Goal: Find specific page/section: Find specific page/section

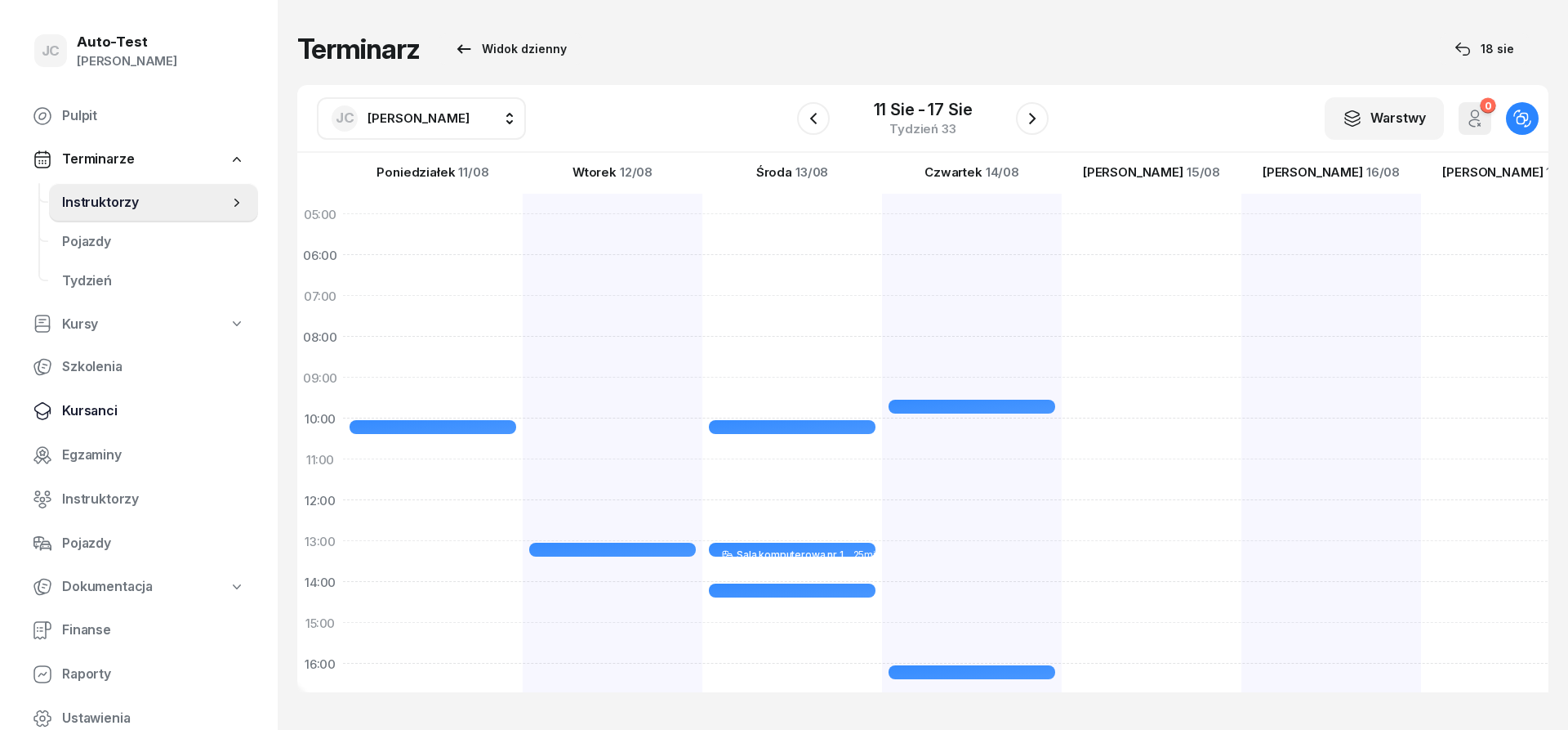
scroll to position [196, 0]
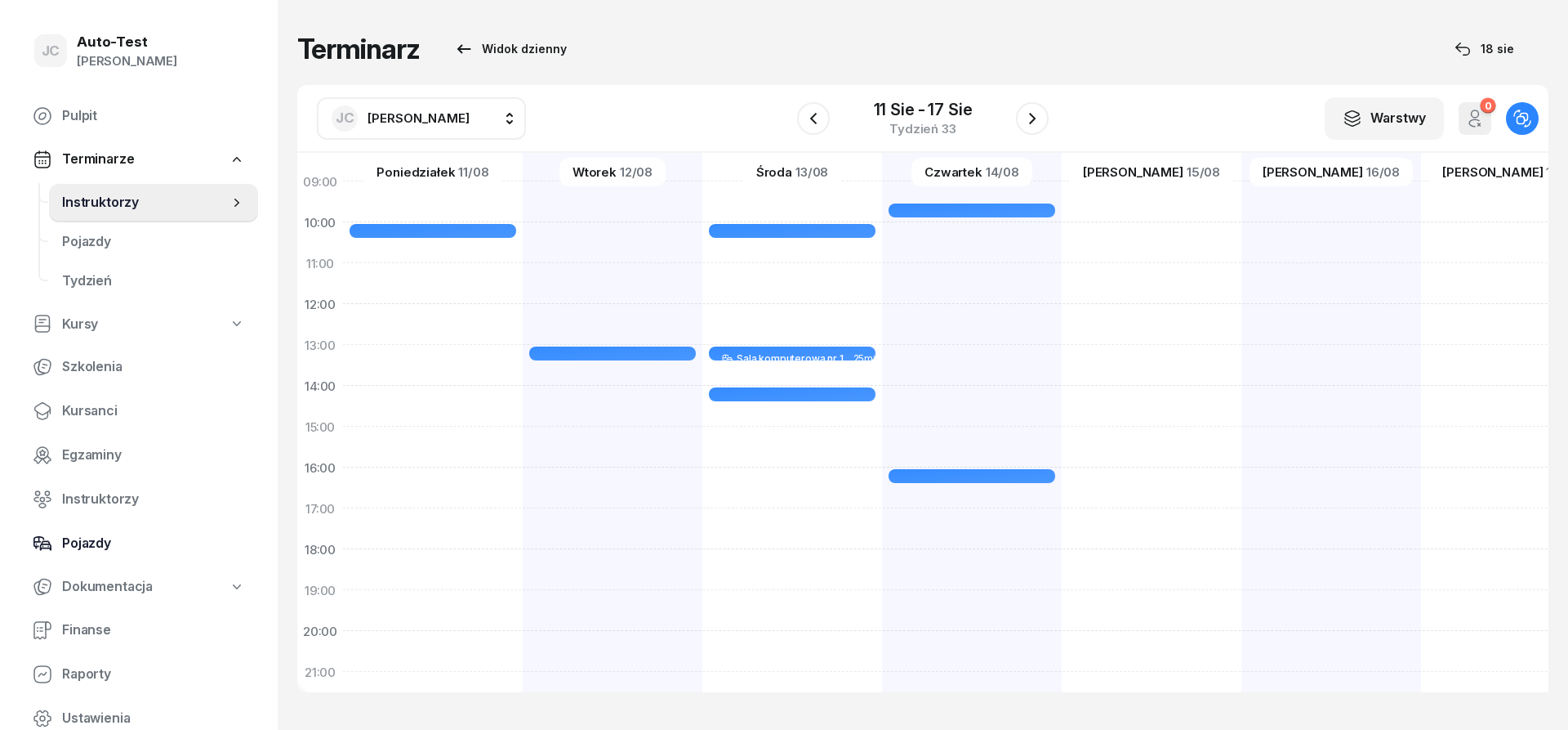
click at [147, 533] on link "Pojazdy" at bounding box center [139, 543] width 239 height 39
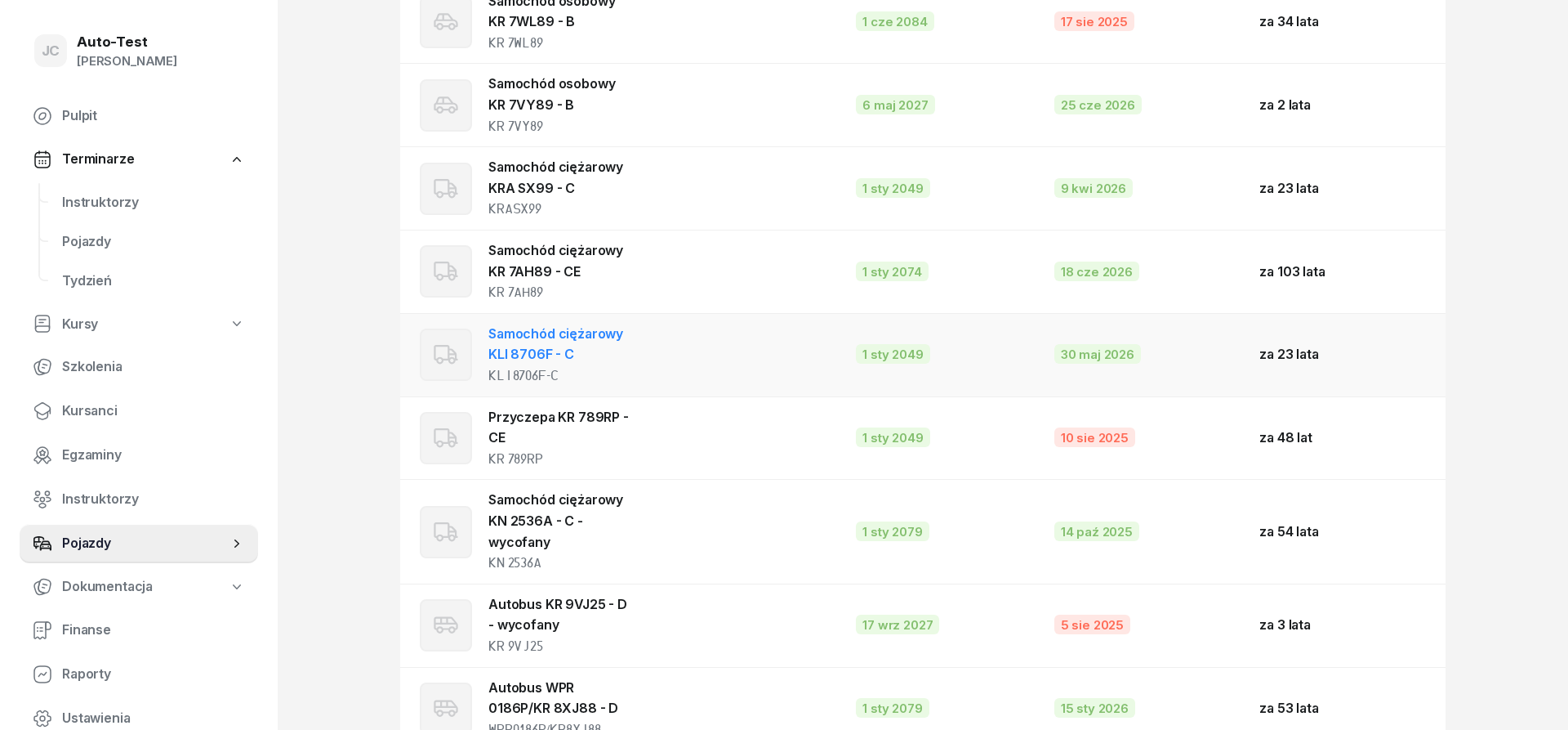
scroll to position [1769, 0]
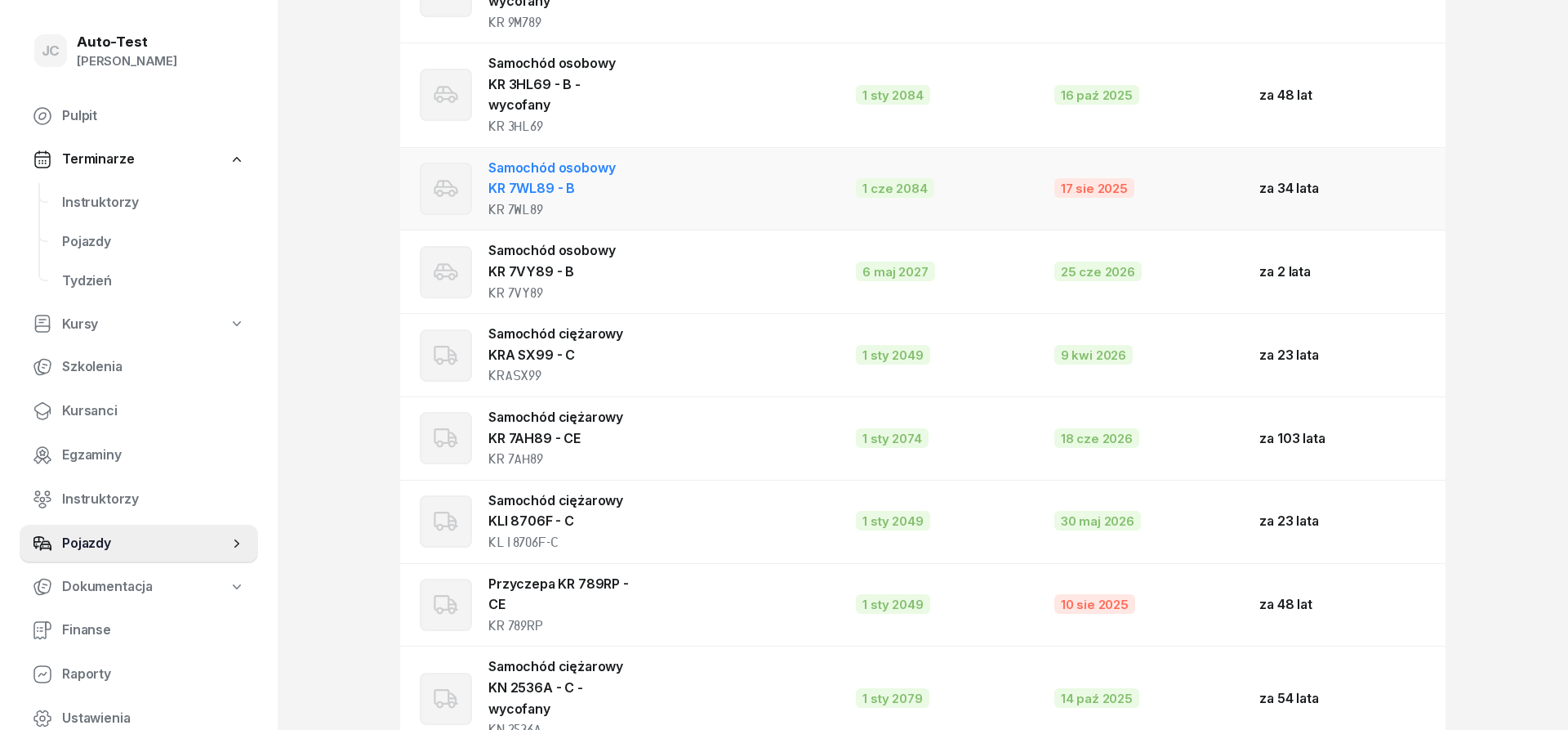
click at [1078, 199] on td "17 sie 2025" at bounding box center [1143, 188] width 205 height 83
select select
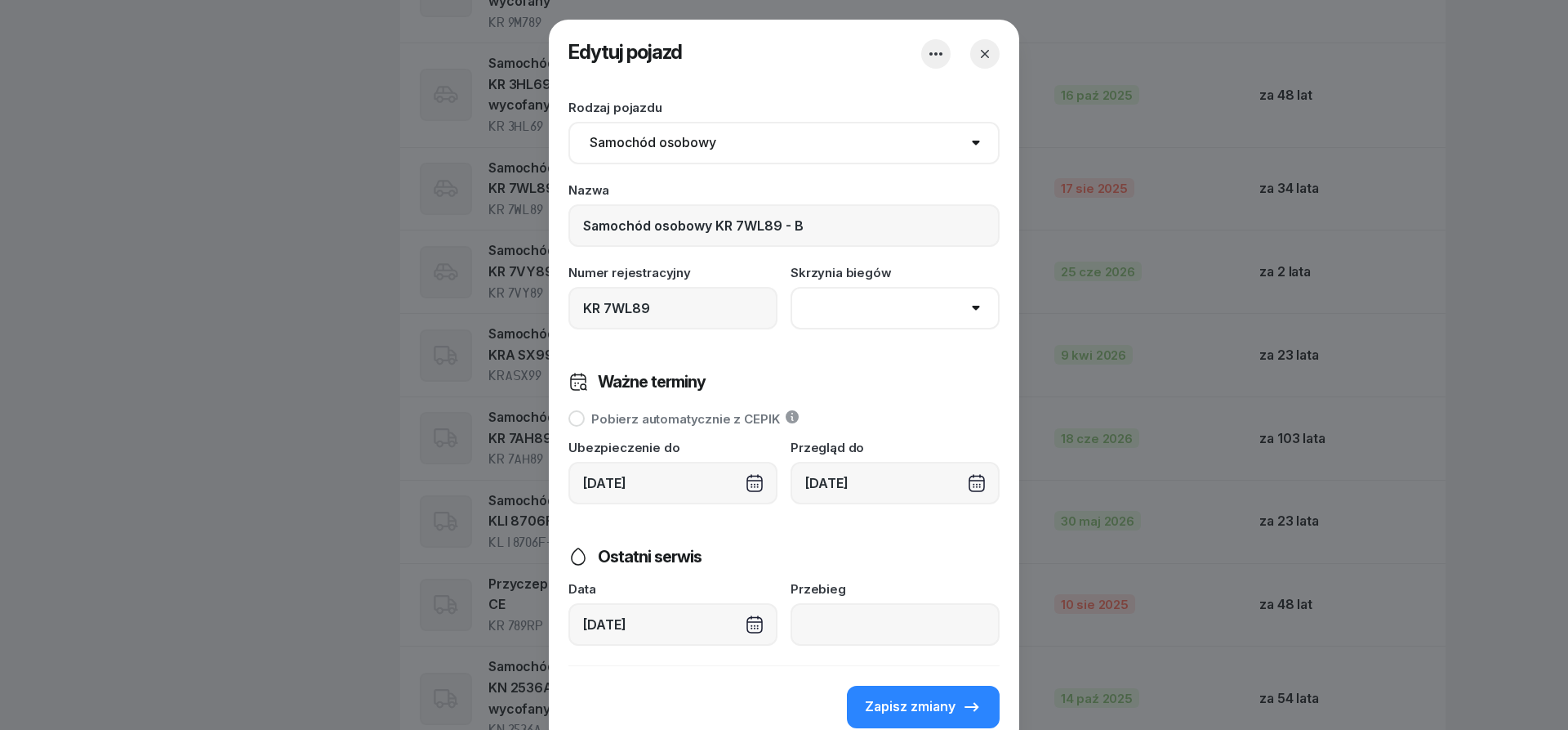
click at [986, 56] on icon "button" at bounding box center [985, 54] width 17 height 17
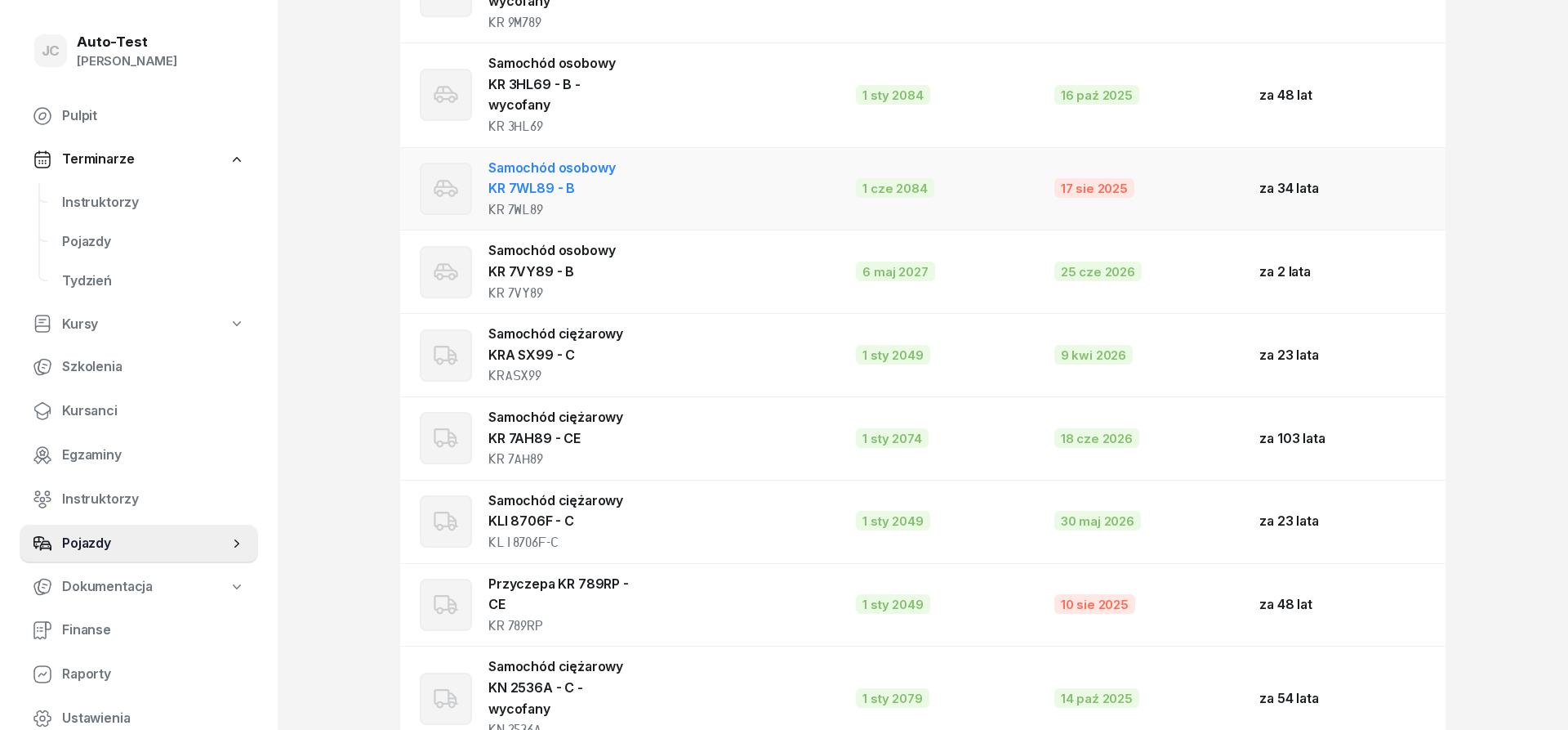
click at [1059, 210] on td "17 sie 2025" at bounding box center [1143, 188] width 205 height 83
select select
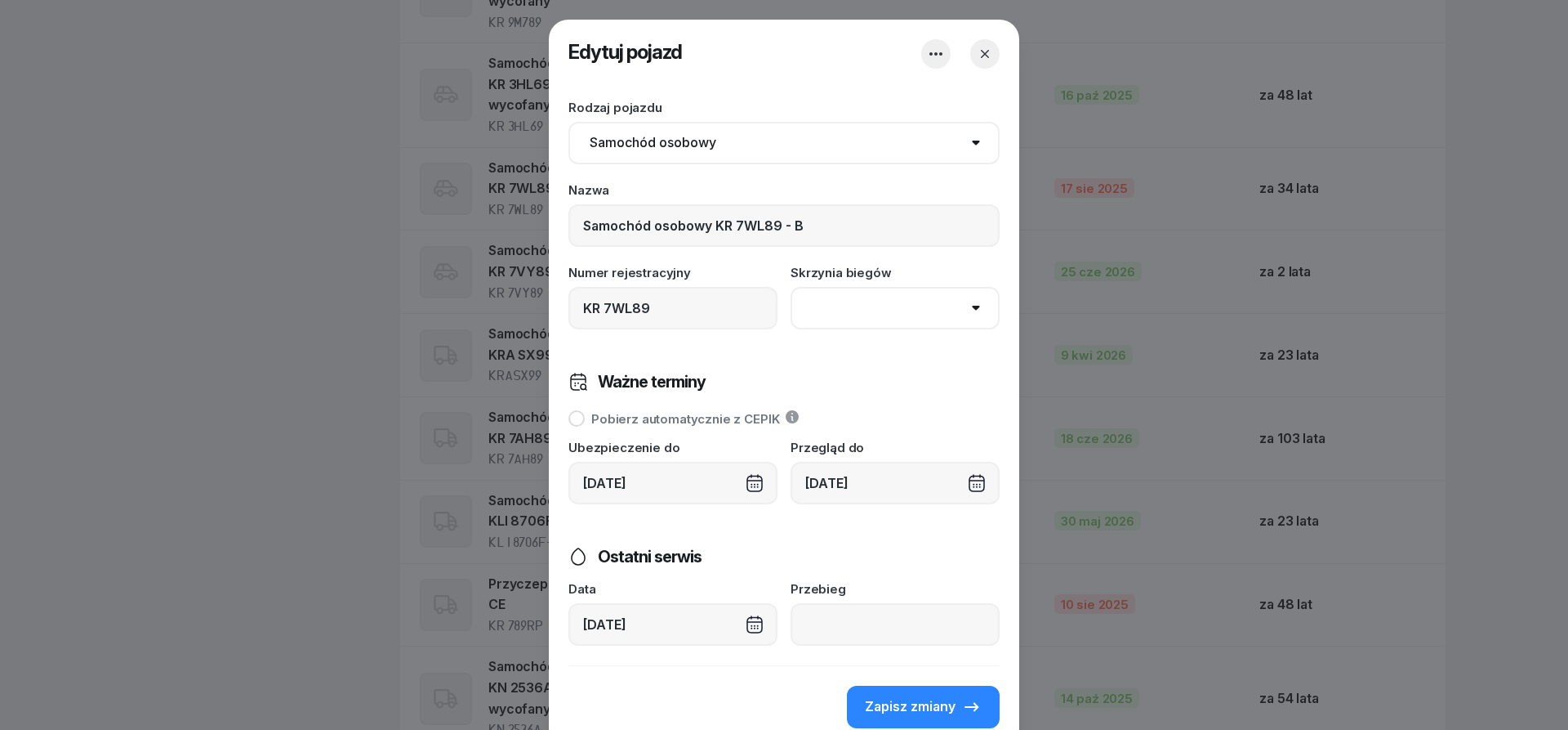
click at [980, 59] on icon "button" at bounding box center [985, 54] width 17 height 17
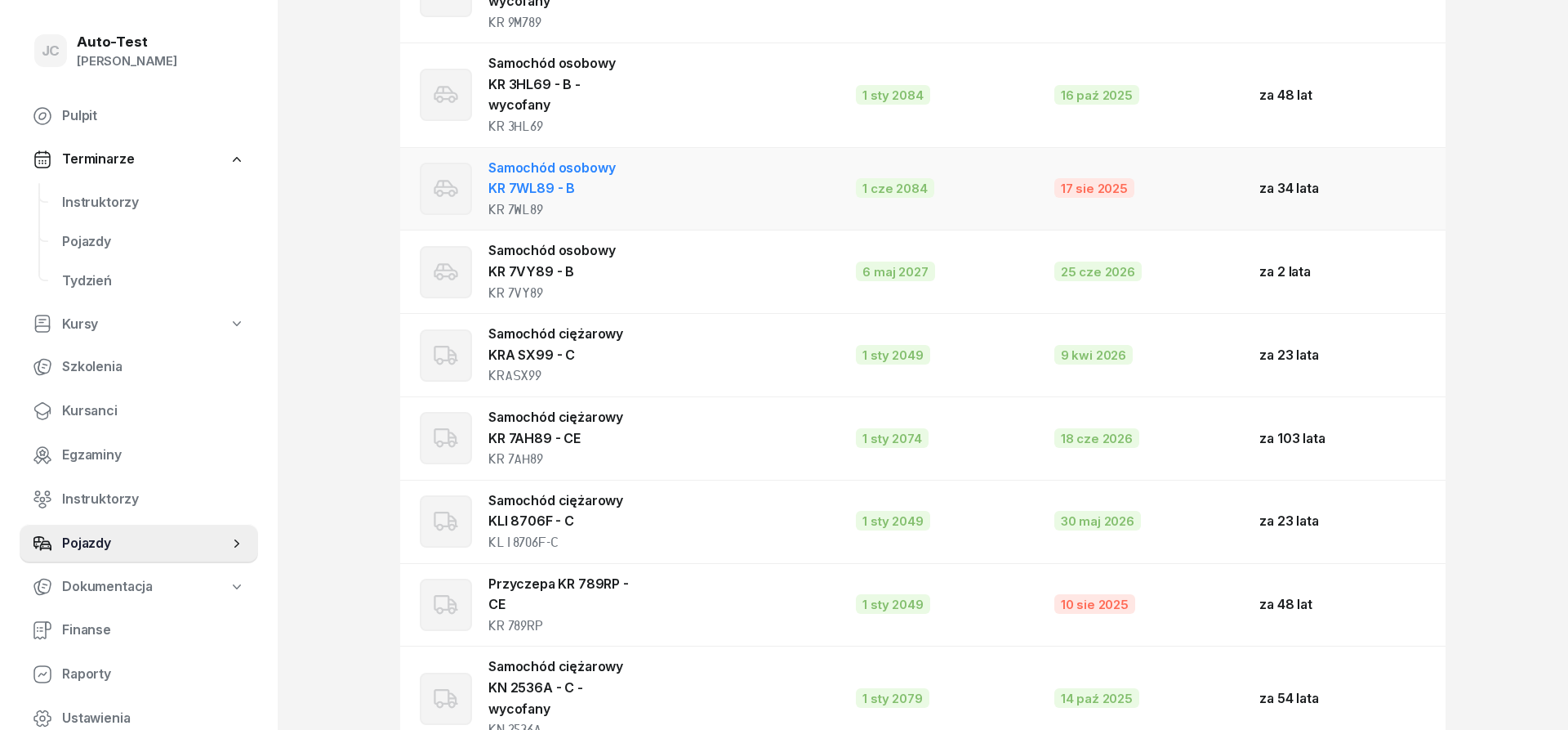
click at [1144, 208] on td "17 sie 2025" at bounding box center [1143, 188] width 205 height 83
select select
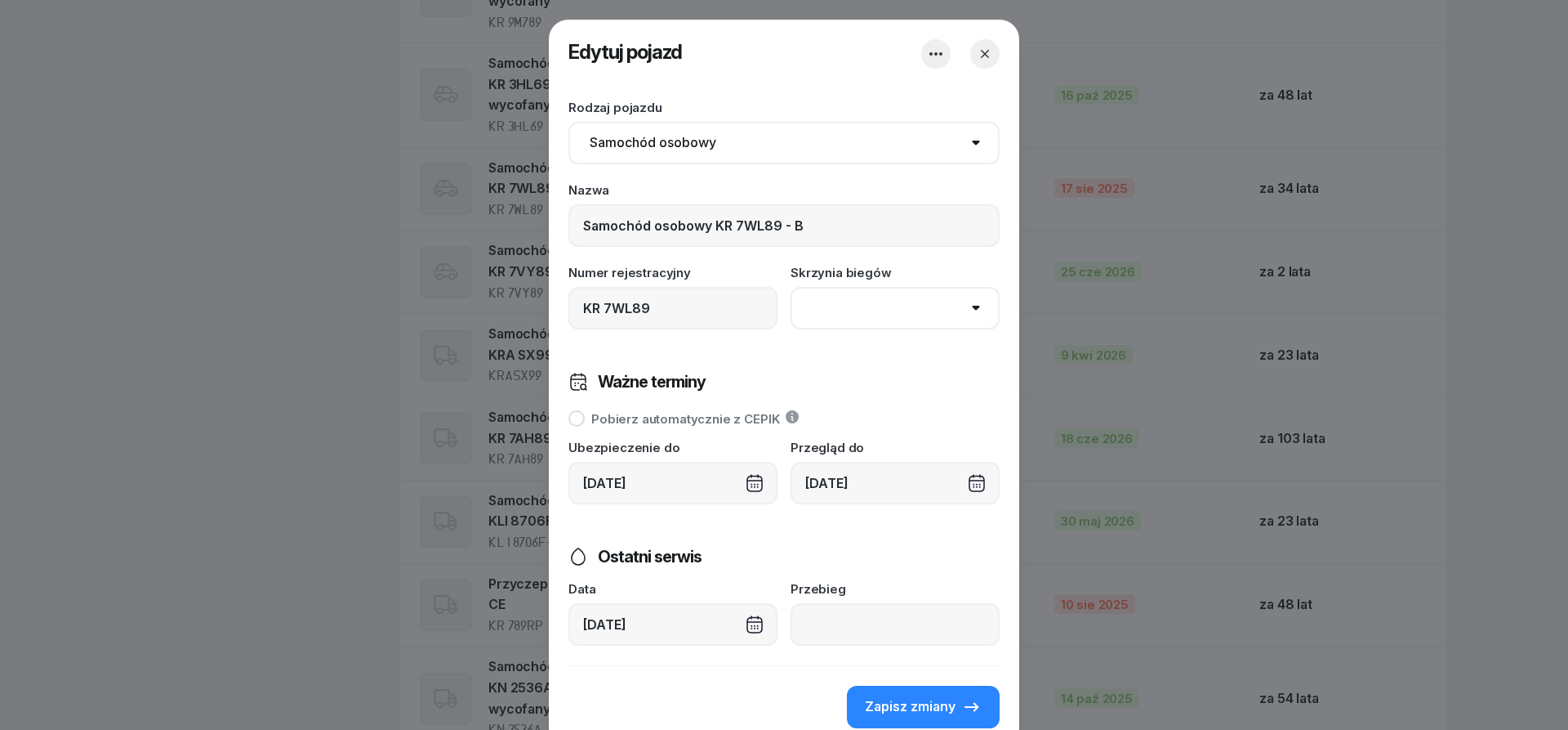
click at [983, 58] on icon "button" at bounding box center [985, 54] width 17 height 17
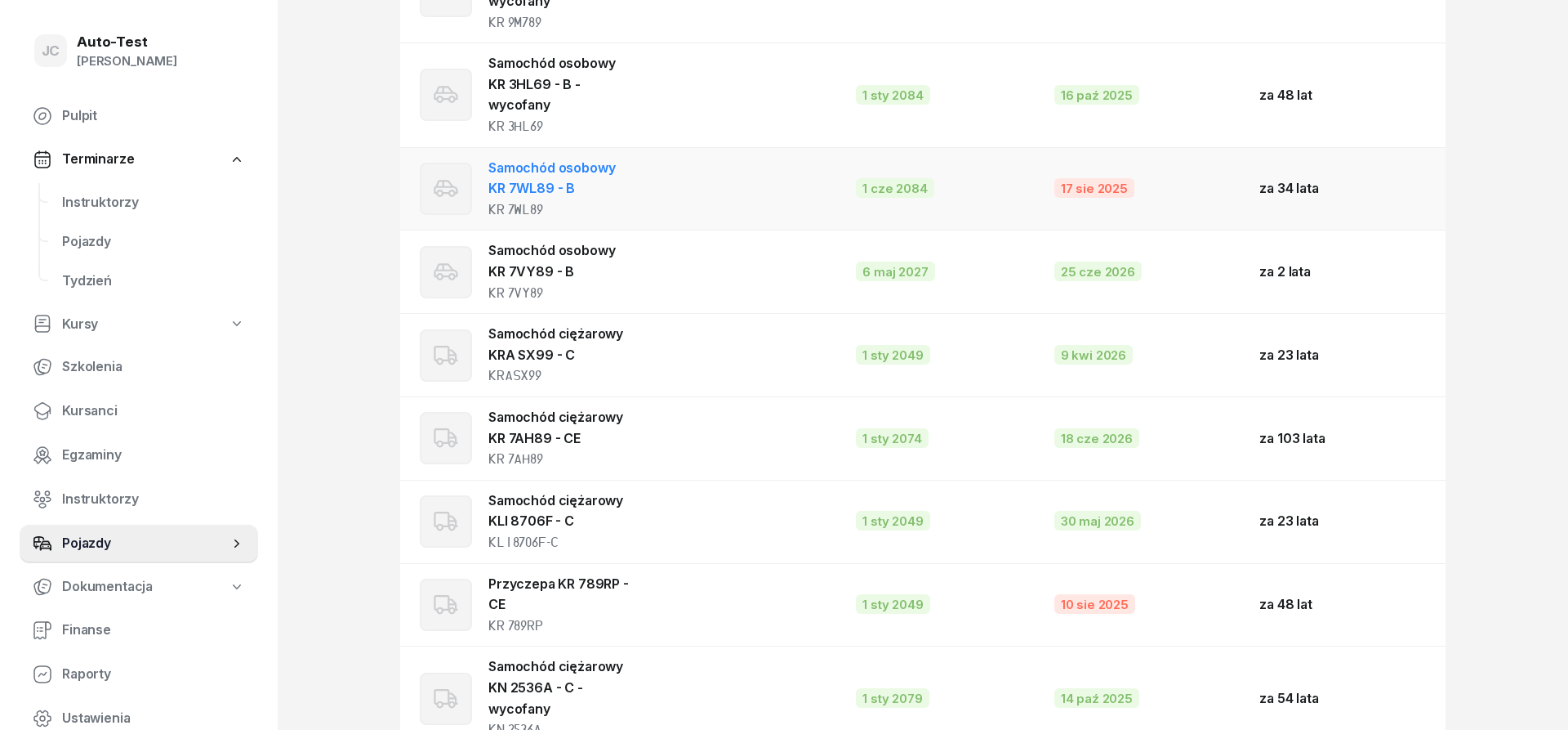
click at [1167, 193] on td "17 sie 2025" at bounding box center [1143, 188] width 205 height 83
select select
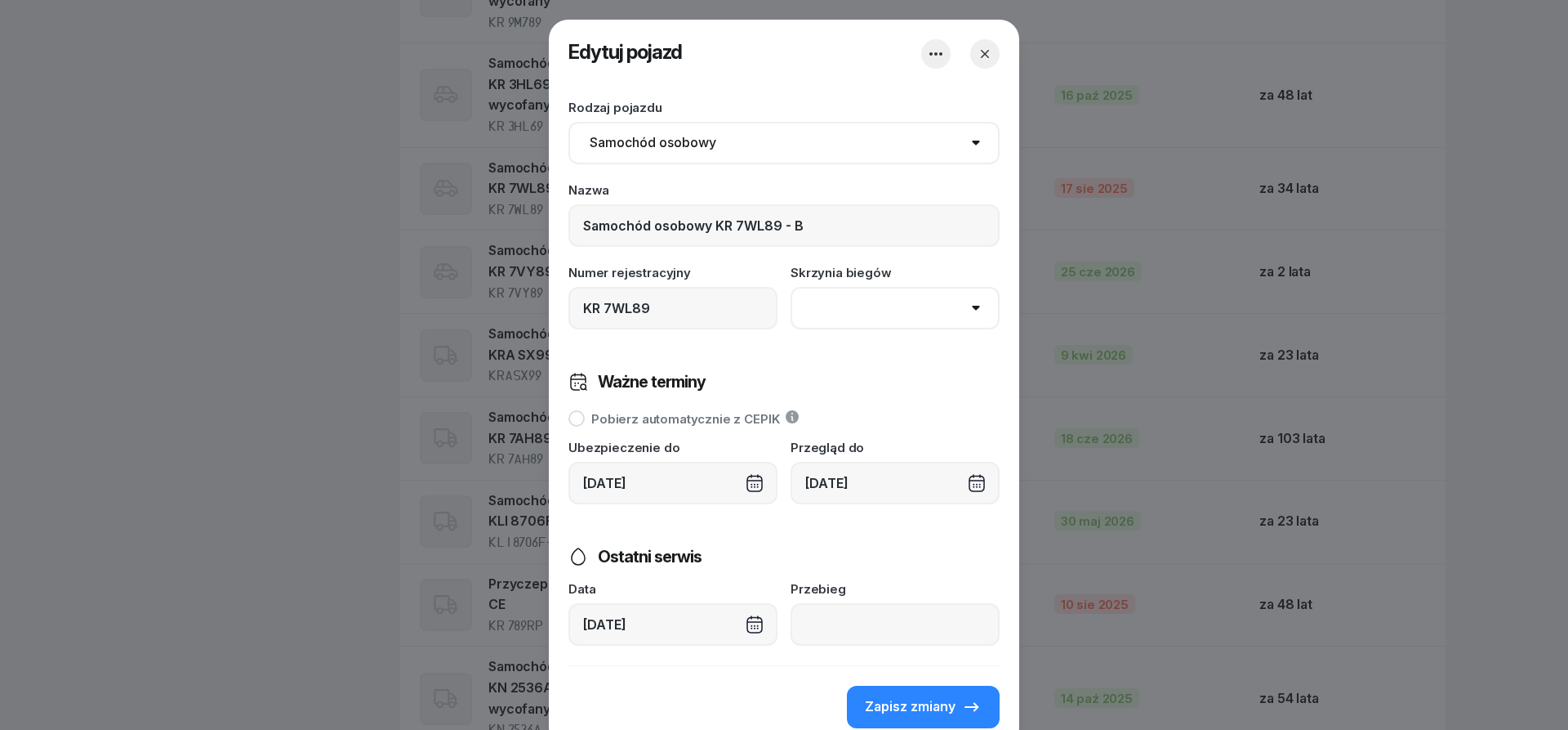
click at [981, 52] on icon "button" at bounding box center [985, 54] width 17 height 17
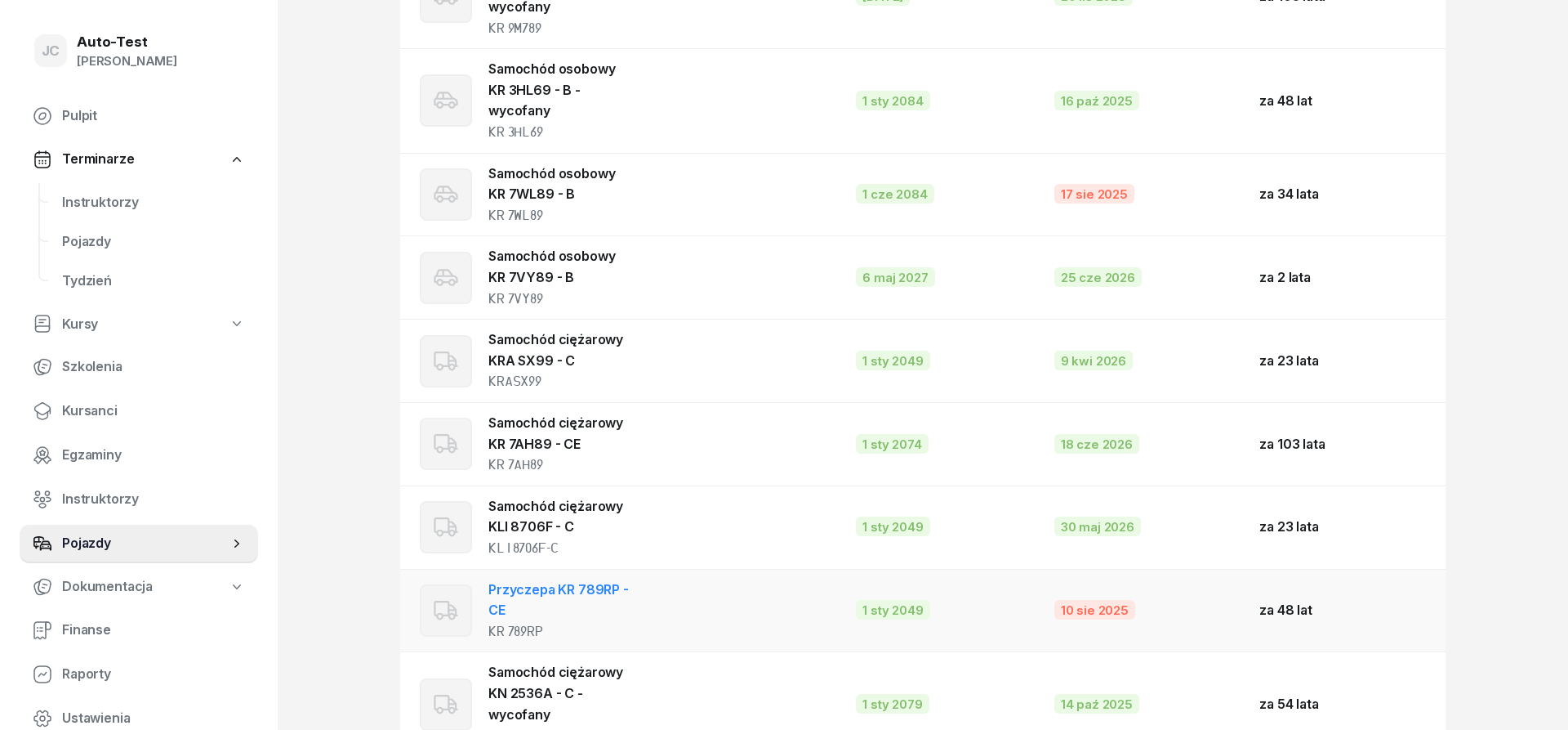
scroll to position [1685, 0]
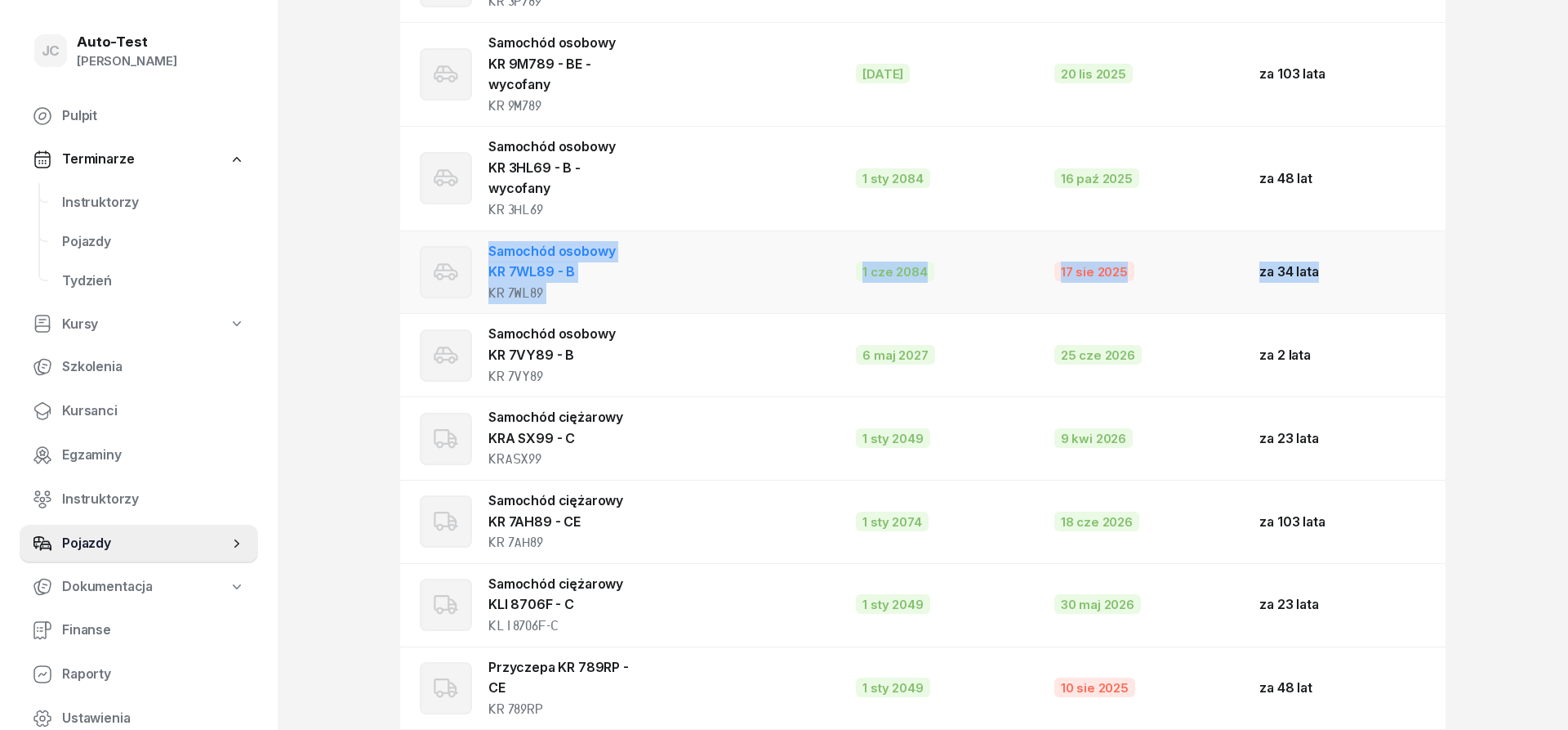
drag, startPoint x: 1530, startPoint y: 277, endPoint x: 408, endPoint y: 249, distance: 1122.3
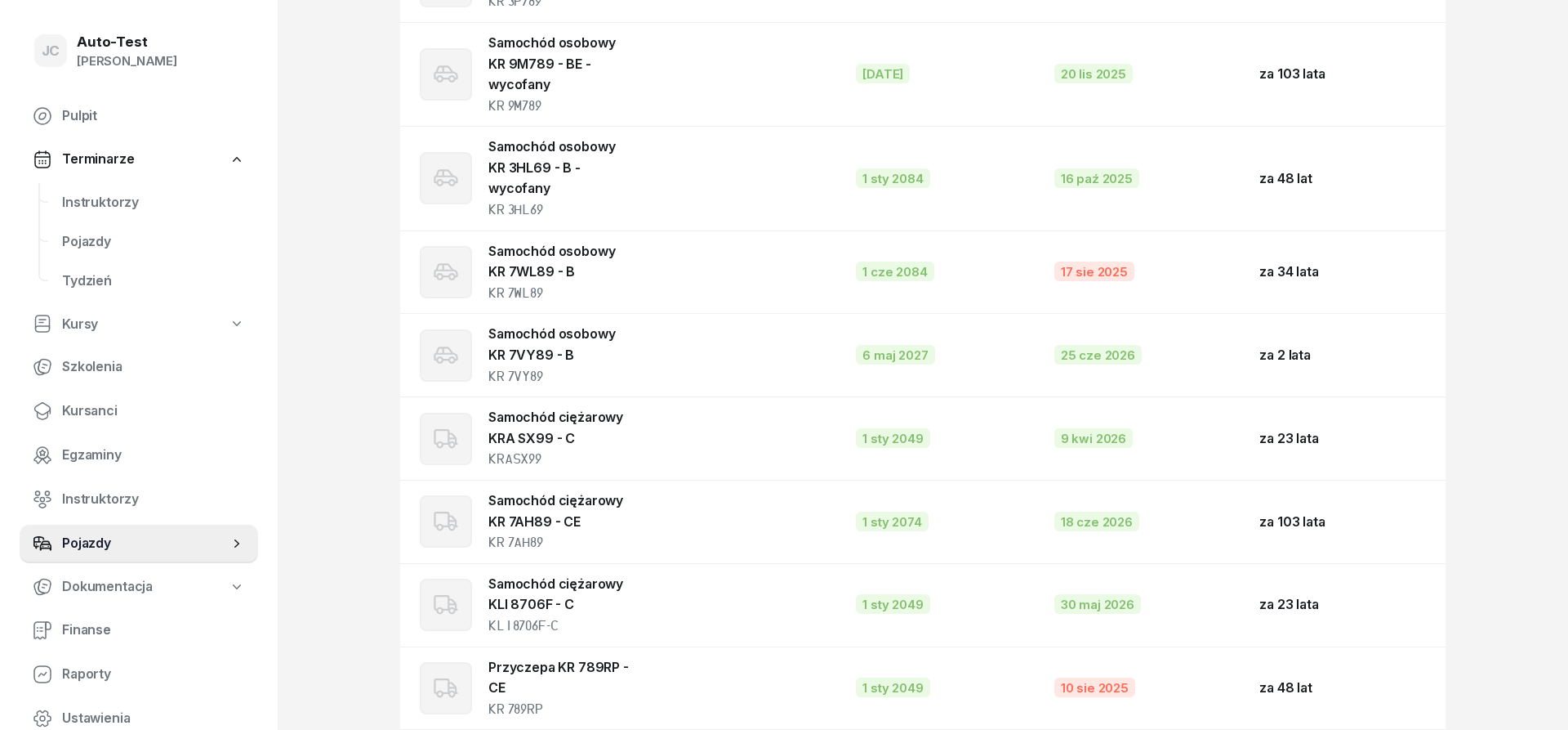
drag, startPoint x: 1518, startPoint y: 287, endPoint x: 370, endPoint y: 226, distance: 1149.6
drag, startPoint x: 1523, startPoint y: 278, endPoint x: 387, endPoint y: 248, distance: 1136.4
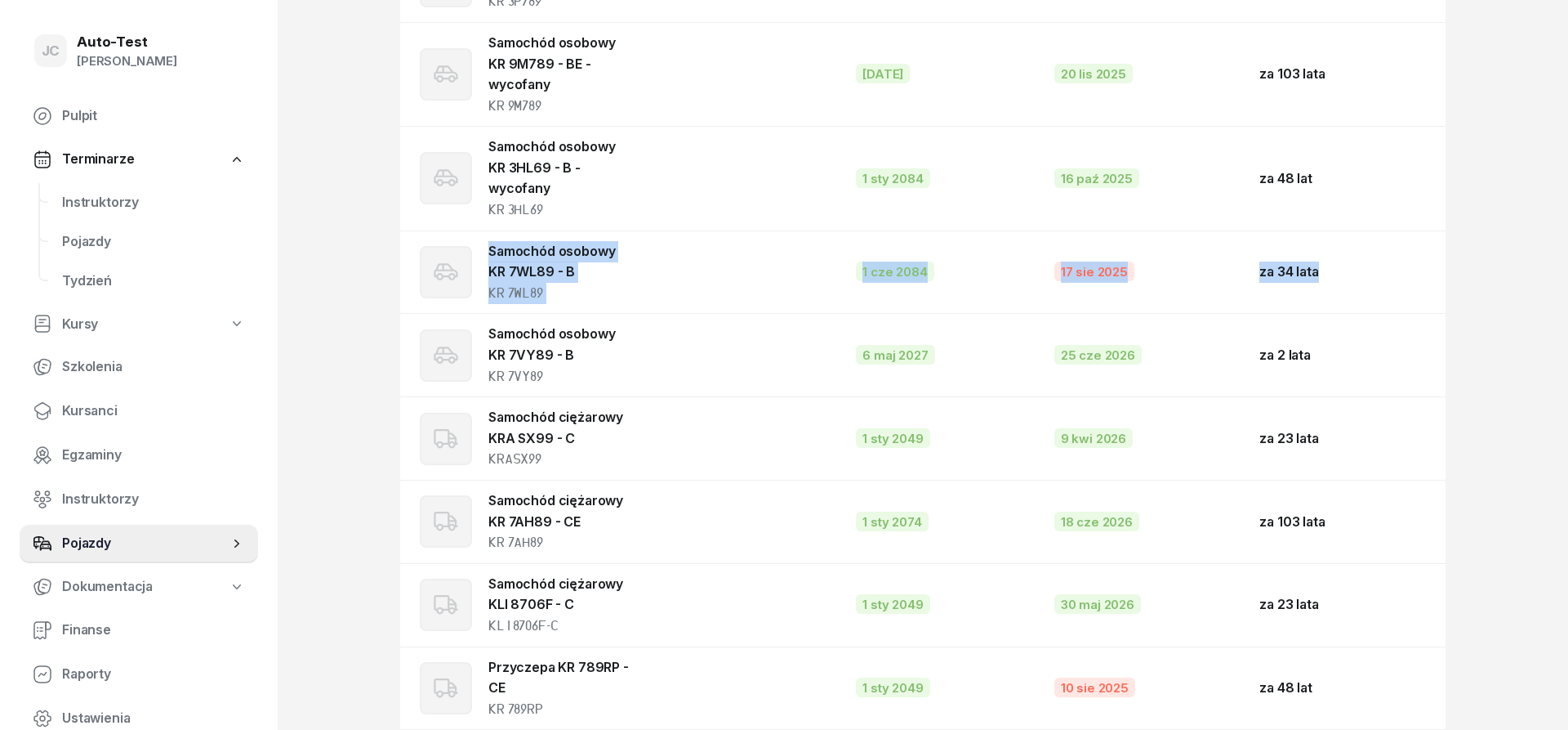
drag, startPoint x: 361, startPoint y: 225, endPoint x: 1446, endPoint y: 282, distance: 1086.5
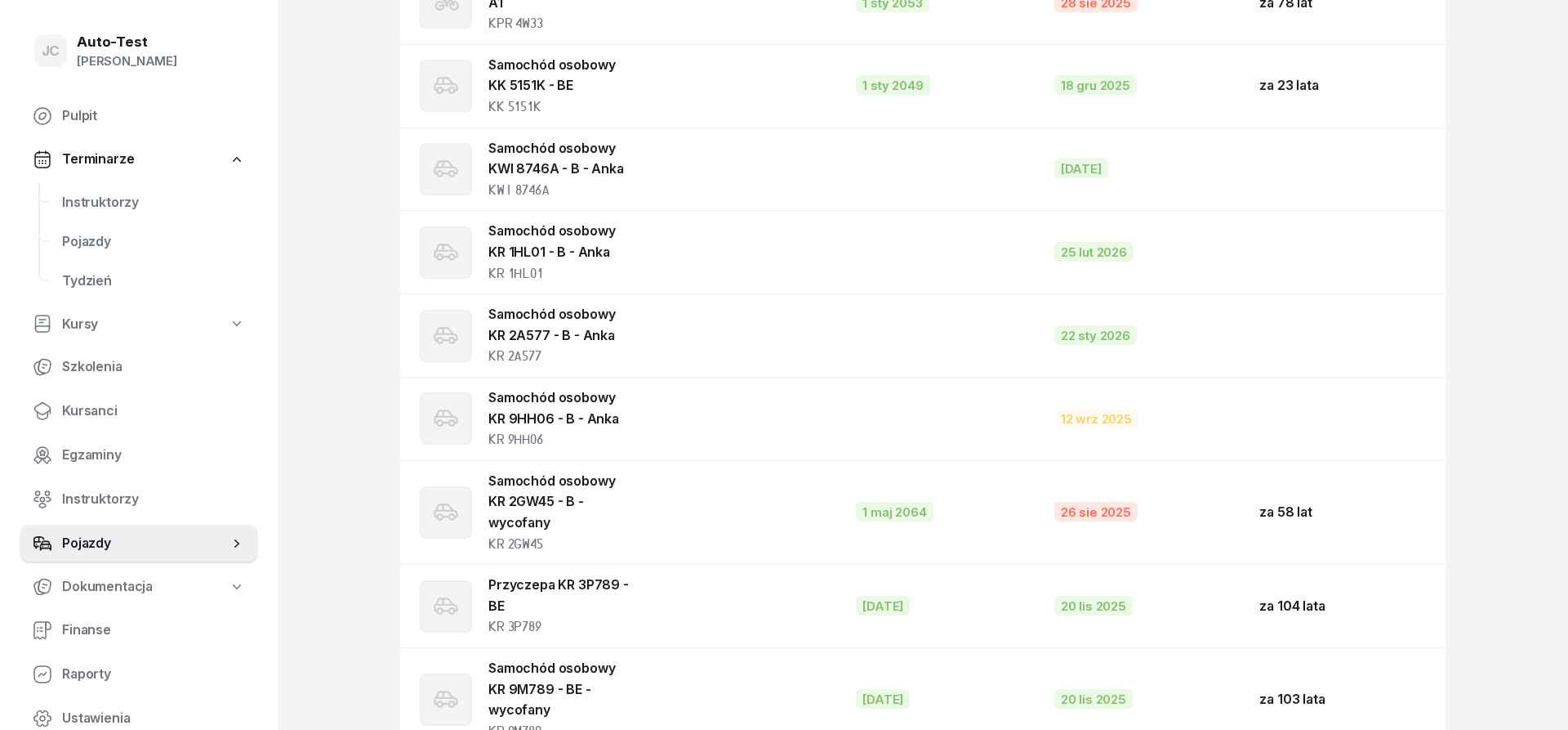
scroll to position [984, 0]
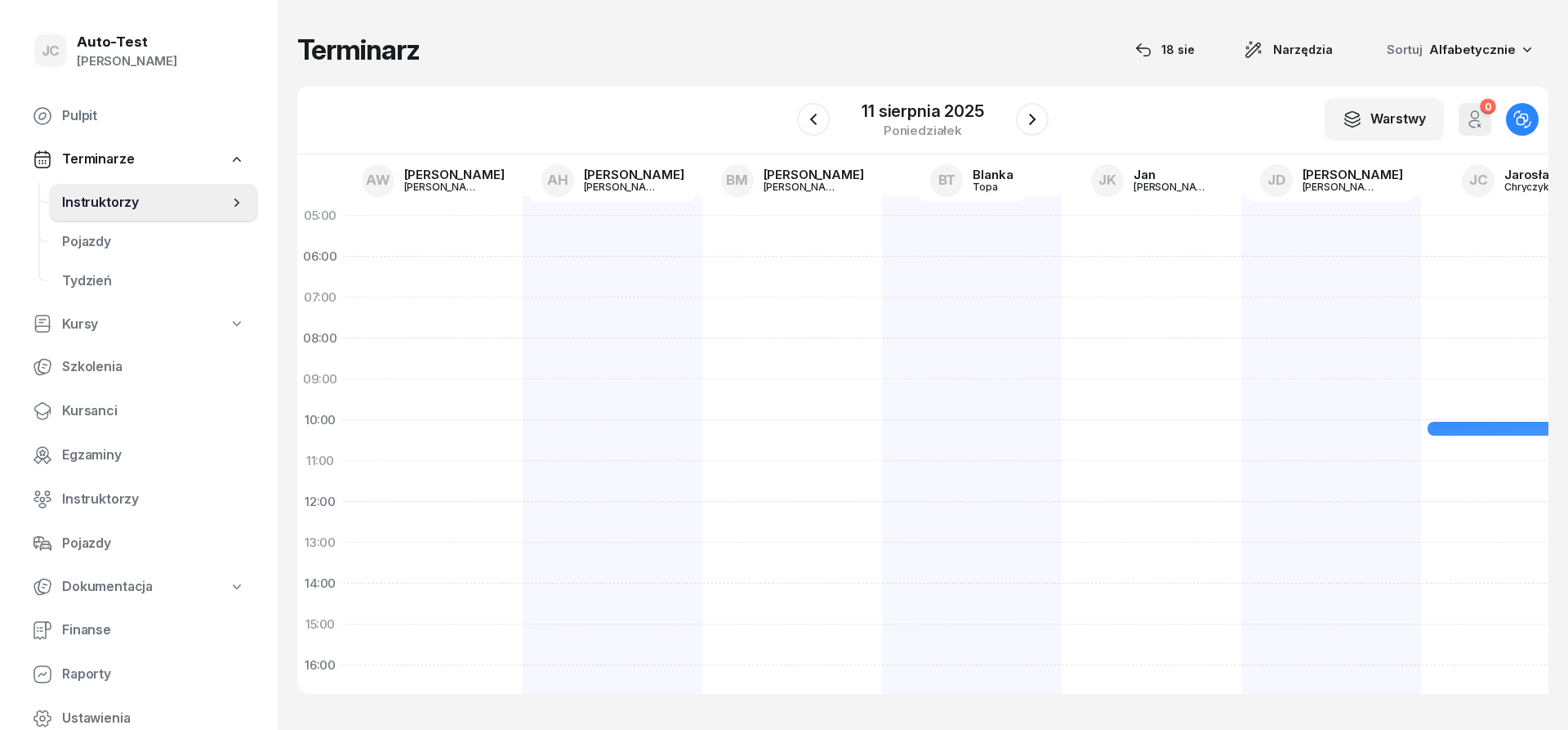
click at [178, 197] on span "Instruktorzy" at bounding box center [145, 203] width 167 height 21
click at [154, 530] on link "Pojazdy" at bounding box center [139, 543] width 239 height 39
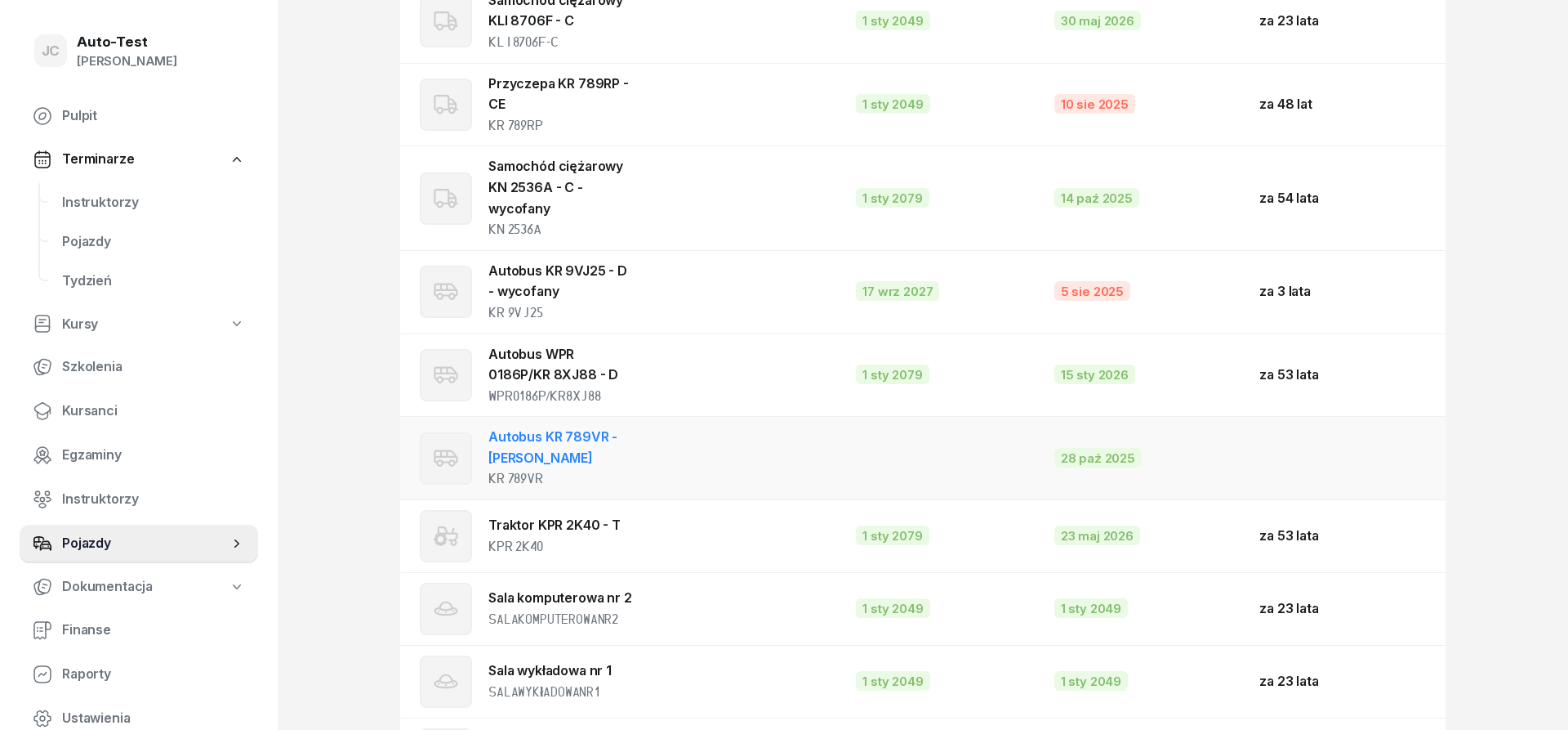
scroll to position [2186, 0]
